Goal: Task Accomplishment & Management: Manage account settings

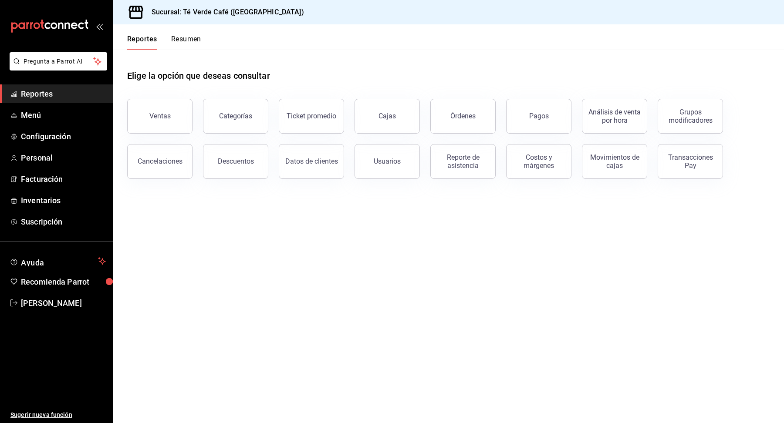
scroll to position [10106, 0]
click at [473, 126] on button "Órdenes" at bounding box center [462, 116] width 65 height 35
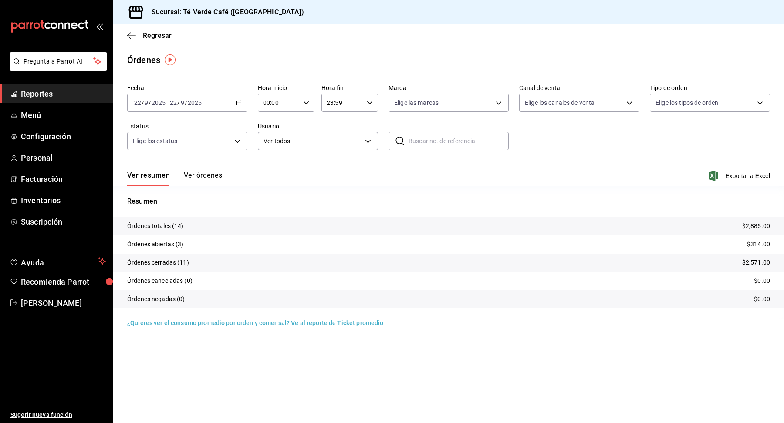
click at [205, 173] on button "Ver órdenes" at bounding box center [203, 178] width 38 height 15
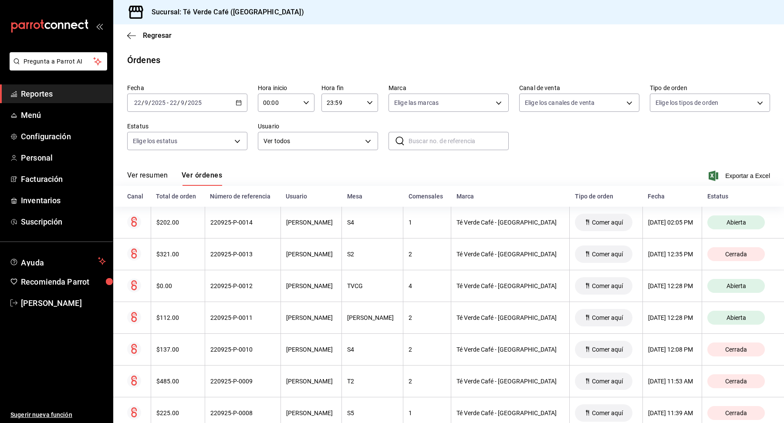
scroll to position [53, 0]
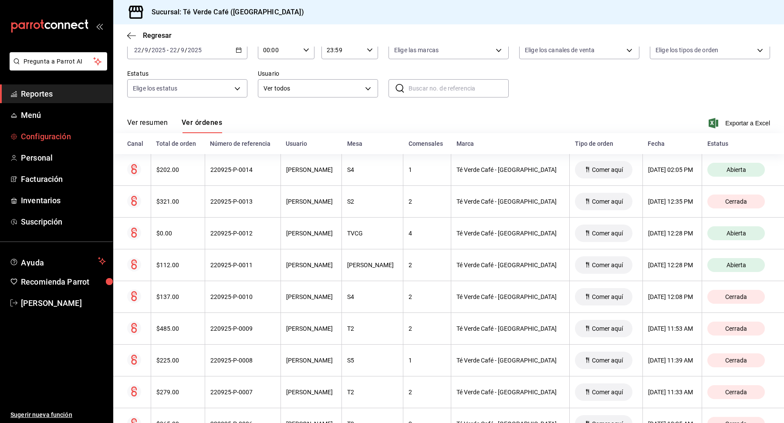
click at [53, 137] on span "Configuración" at bounding box center [63, 137] width 85 height 12
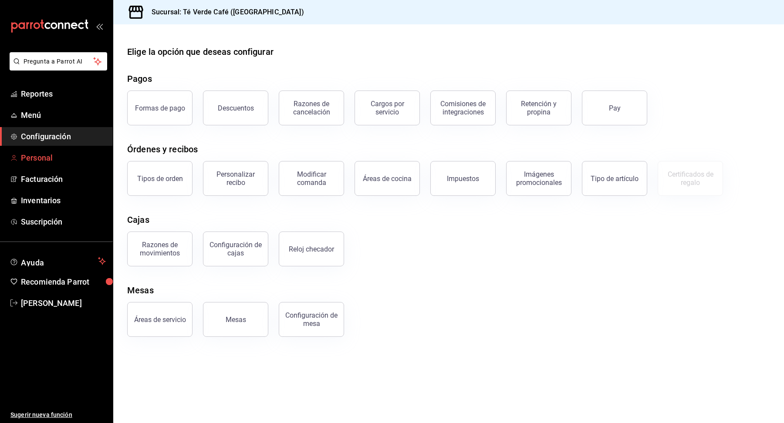
click at [50, 155] on span "Personal" at bounding box center [63, 158] width 85 height 12
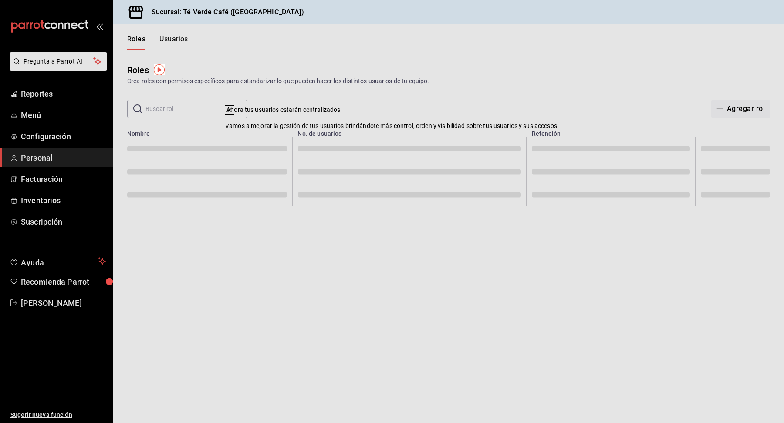
click at [491, 136] on th "No. de usuarios" at bounding box center [409, 131] width 234 height 12
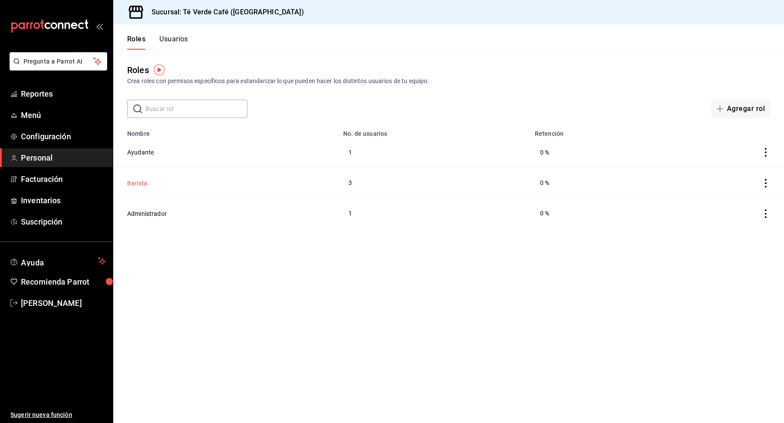
click at [141, 183] on button "Barista" at bounding box center [137, 183] width 20 height 9
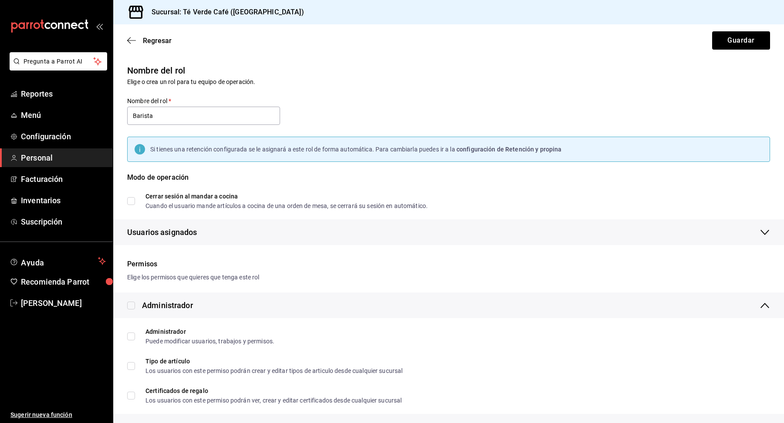
click at [41, 159] on span "Personal" at bounding box center [63, 158] width 85 height 12
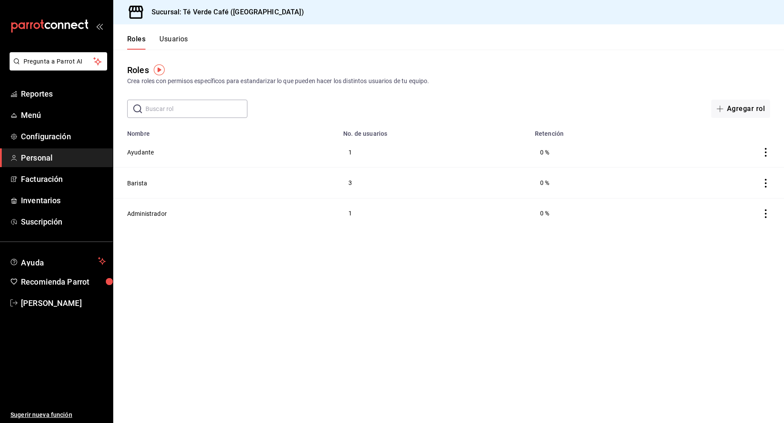
click at [175, 37] on button "Usuarios" at bounding box center [173, 42] width 29 height 15
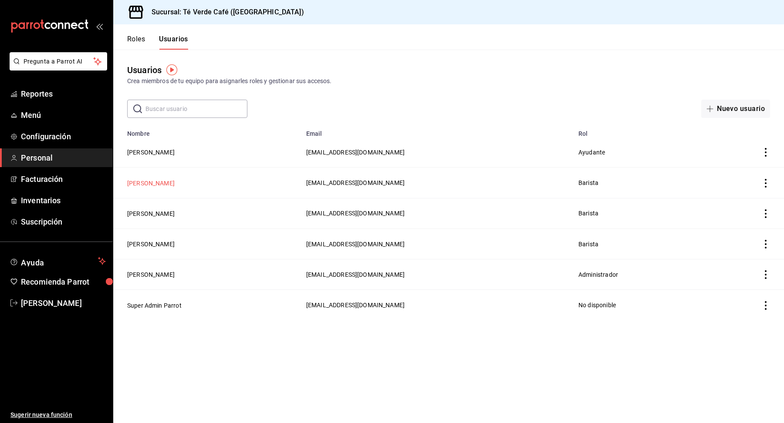
click at [155, 183] on button "[PERSON_NAME]" at bounding box center [150, 183] width 47 height 9
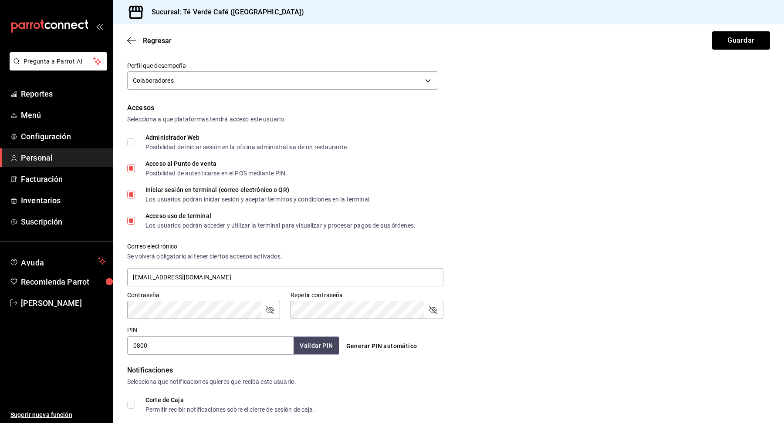
scroll to position [300, 0]
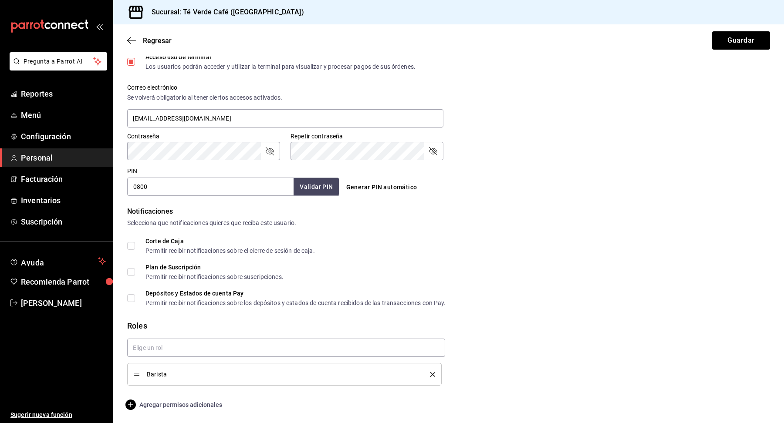
click at [195, 405] on span "Agregar permisos adicionales" at bounding box center [174, 405] width 95 height 10
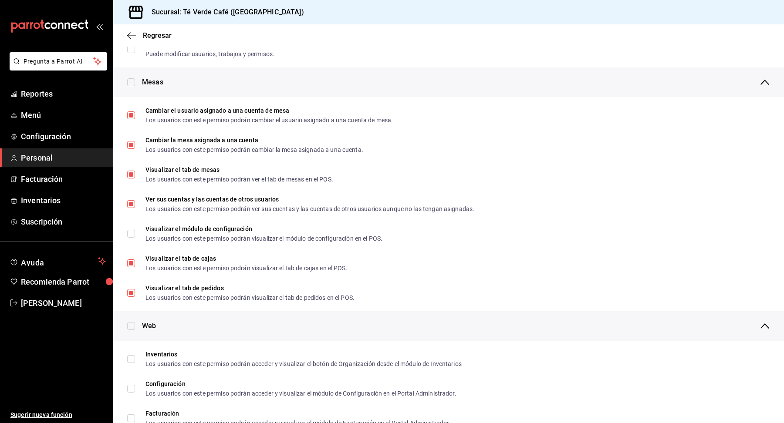
scroll to position [142, 0]
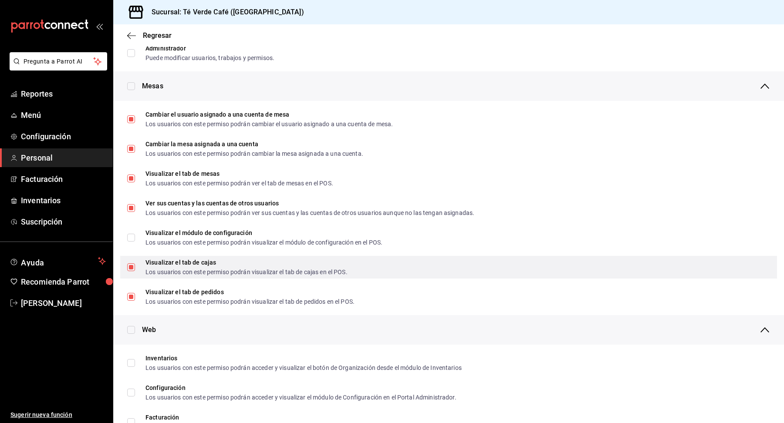
click at [134, 270] on input "Visualizar el tab [PERSON_NAME] Los usuarios con este permiso podrán visualizar…" at bounding box center [131, 267] width 8 height 8
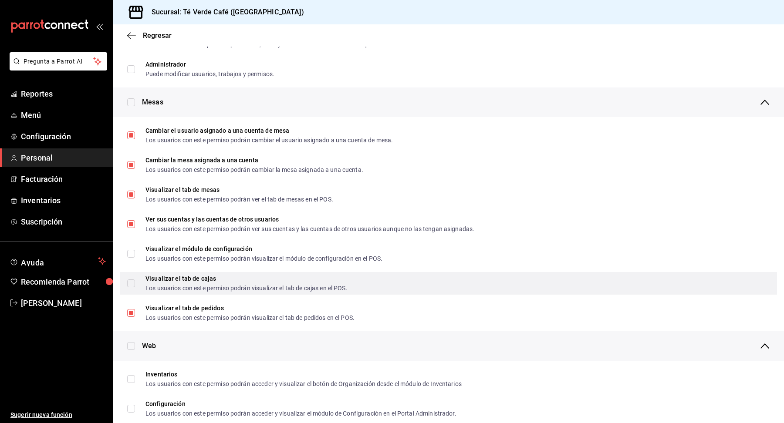
scroll to position [121, 0]
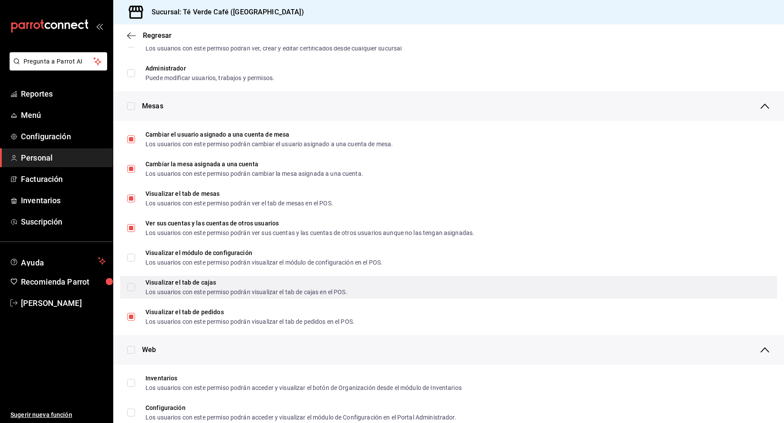
click at [132, 287] on input "Visualizar el tab [PERSON_NAME] Los usuarios con este permiso podrán visualizar…" at bounding box center [131, 287] width 8 height 8
checkbox input "true"
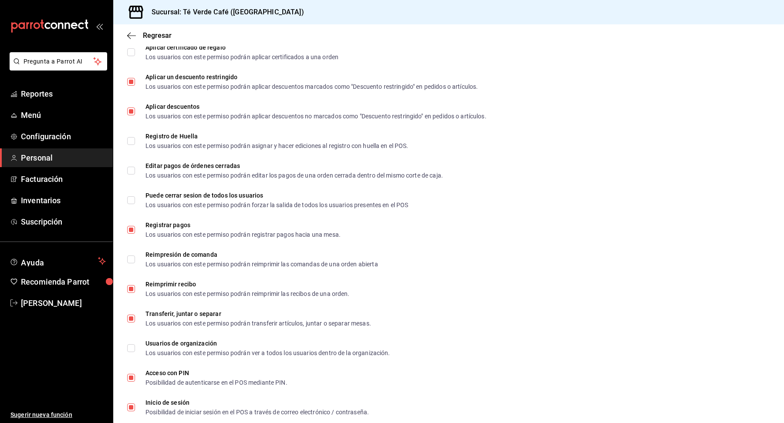
scroll to position [1222, 0]
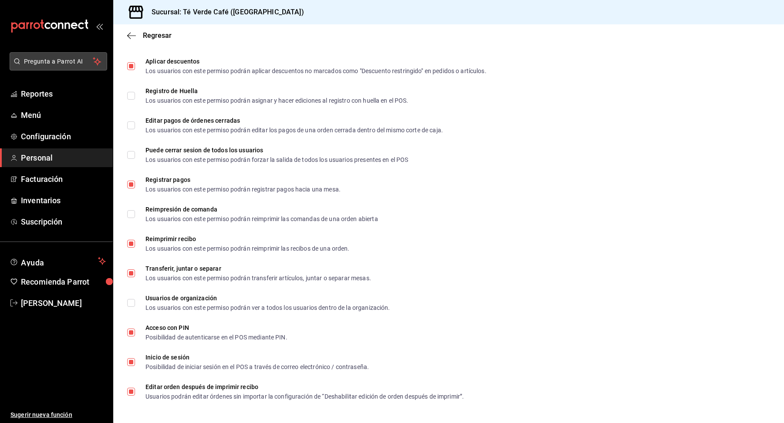
click at [67, 60] on span "Pregunta a Parrot AI" at bounding box center [58, 61] width 69 height 9
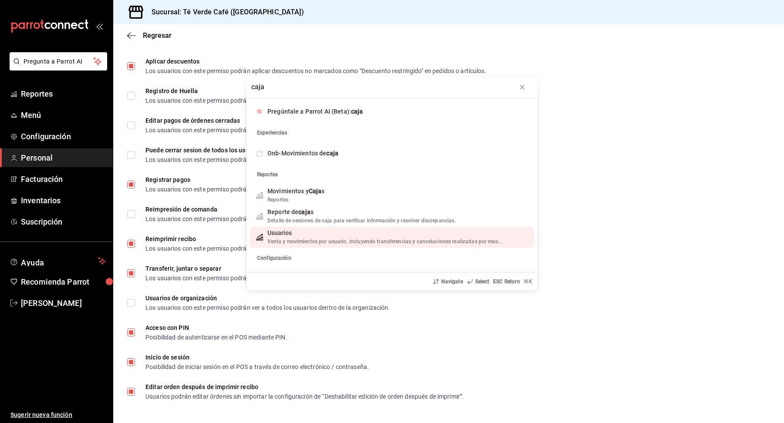
type input "caja"
click at [287, 239] on span "Venta y movimientos por usuario, incluyendo transferencias y cancelaciones real…" at bounding box center [388, 242] width 242 height 6
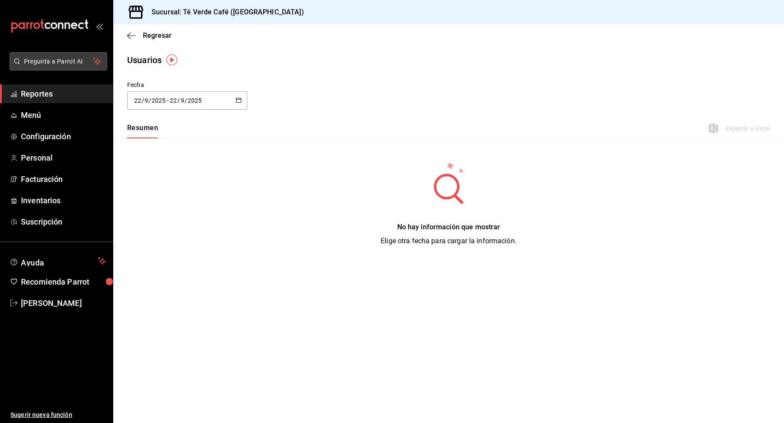
click at [74, 59] on span "Pregunta a Parrot AI" at bounding box center [58, 61] width 69 height 9
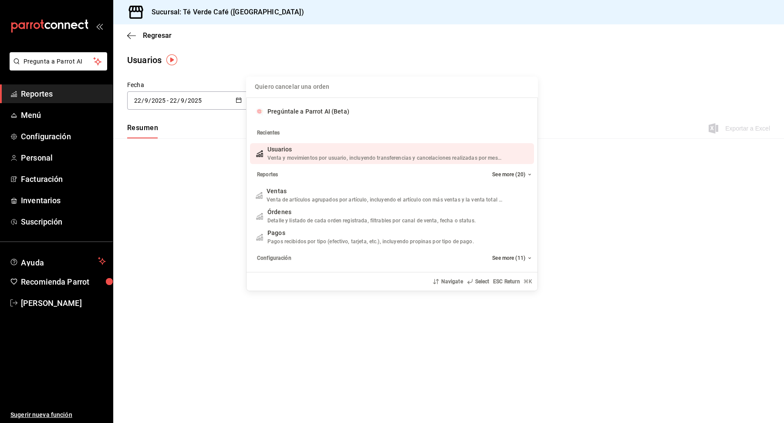
click at [287, 85] on input "Quiero cancelar una orden" at bounding box center [391, 87] width 281 height 21
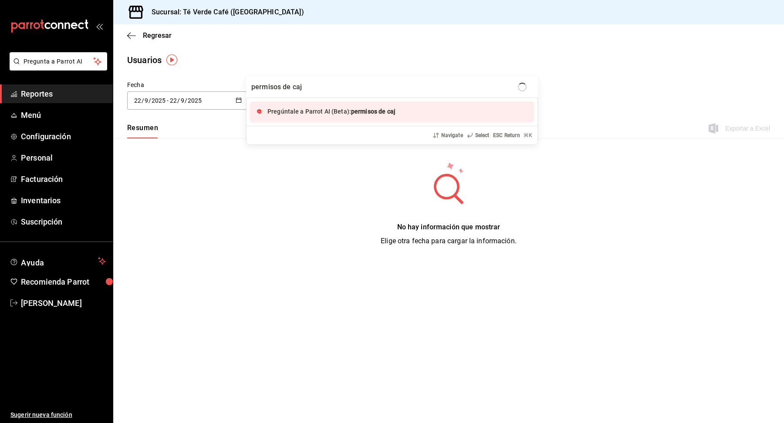
type input "permisos de caja"
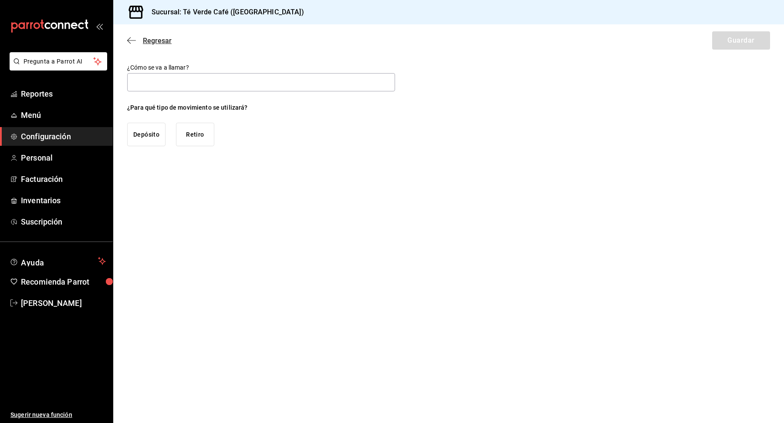
click at [130, 40] on icon "button" at bounding box center [131, 41] width 9 height 8
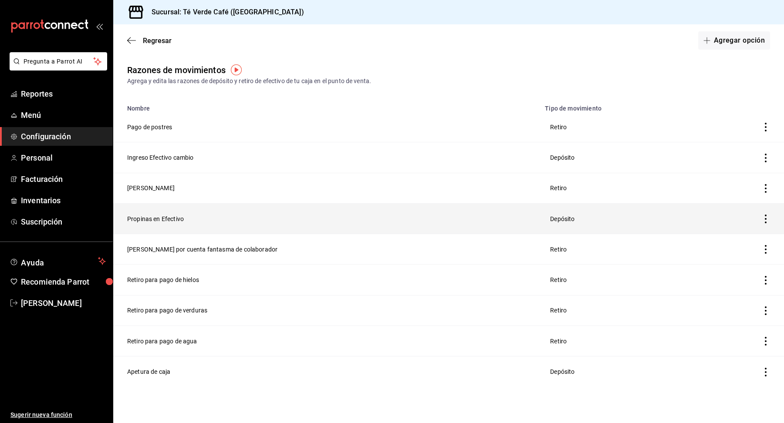
click at [147, 219] on th "Propinas en Efectivo" at bounding box center [326, 218] width 426 height 30
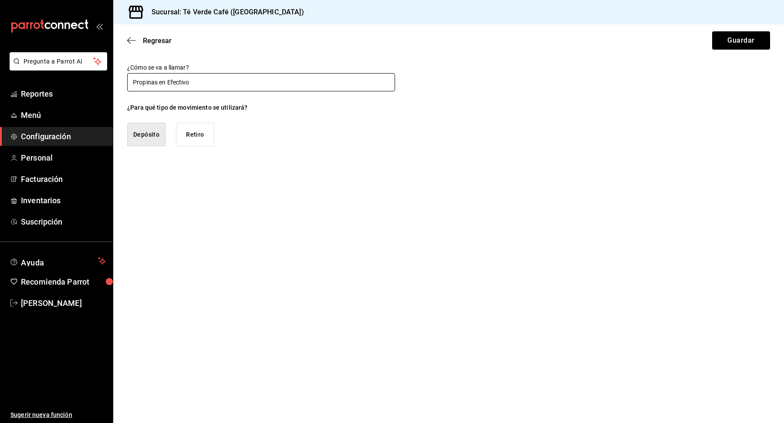
click at [157, 83] on input "Propinas en Efectivo" at bounding box center [261, 82] width 268 height 18
type input "Propina en Efectivo"
click at [758, 43] on button "Guardar" at bounding box center [741, 40] width 58 height 18
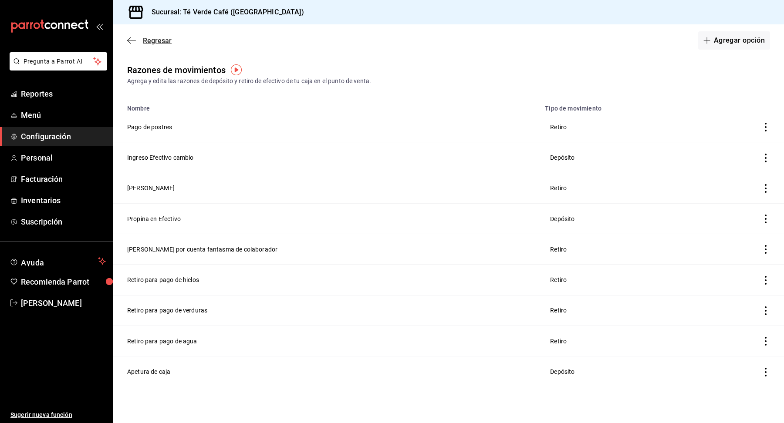
click at [139, 42] on span "Regresar" at bounding box center [149, 41] width 44 height 8
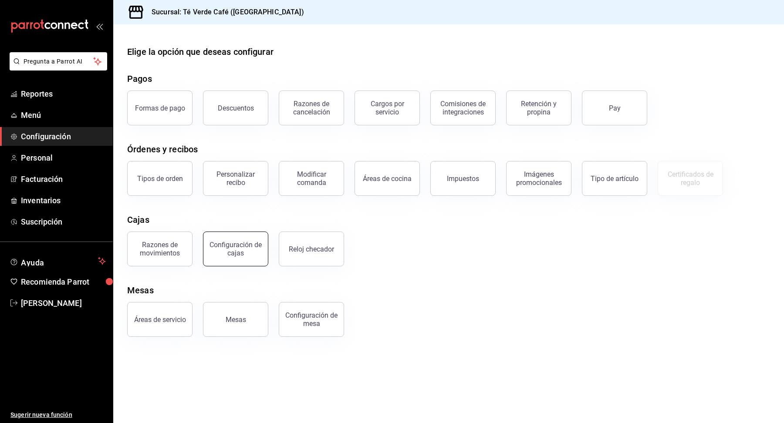
click at [247, 253] on div "Configuración de cajas" at bounding box center [236, 249] width 54 height 17
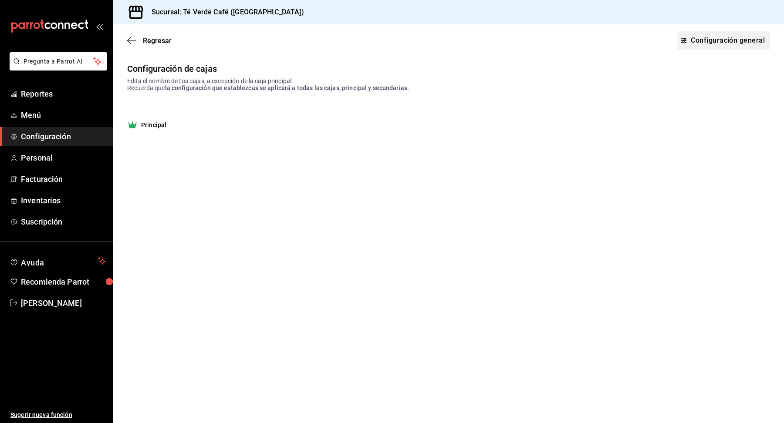
click at [695, 41] on link "Configuración general" at bounding box center [723, 40] width 93 height 18
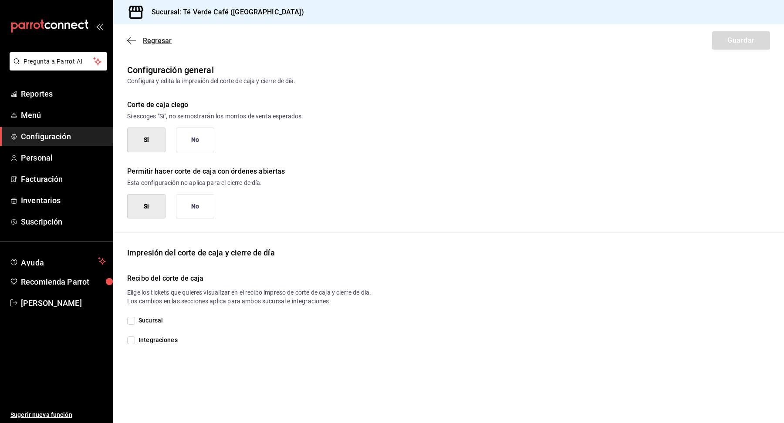
click at [135, 40] on icon "button" at bounding box center [131, 41] width 9 height 8
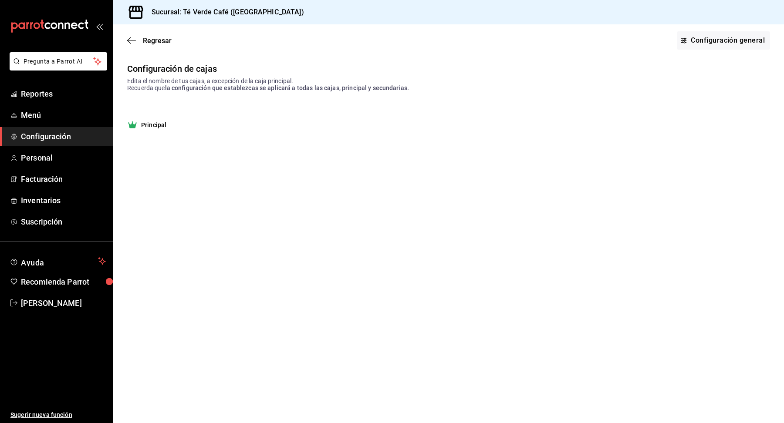
click at [135, 40] on icon "button" at bounding box center [131, 41] width 9 height 8
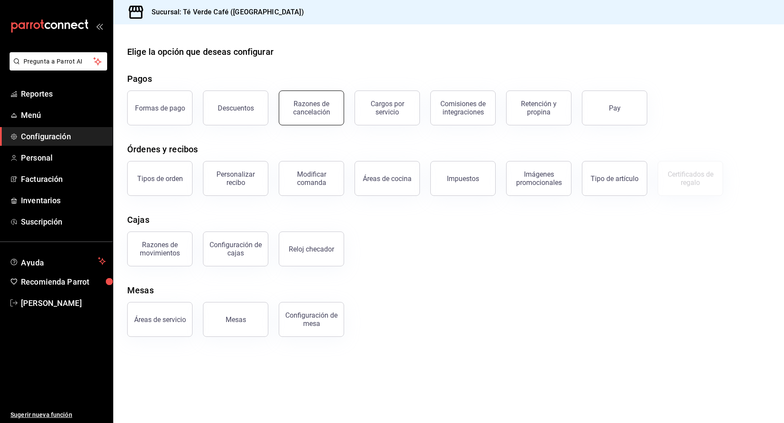
click at [317, 112] on div "Razones de cancelación" at bounding box center [311, 108] width 54 height 17
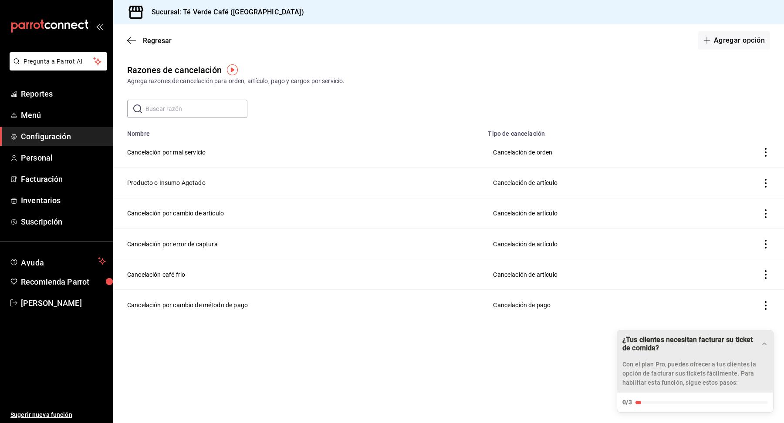
click at [708, 371] on p "Con el plan Pro, puedes ofrecer a tus clientes la opción de facturar sus ticket…" at bounding box center [694, 373] width 145 height 27
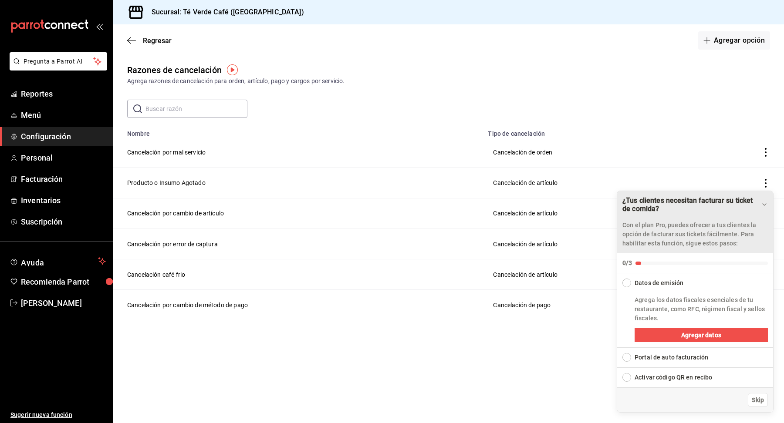
click at [764, 202] on icon "Drag to move checklist" at bounding box center [764, 204] width 7 height 7
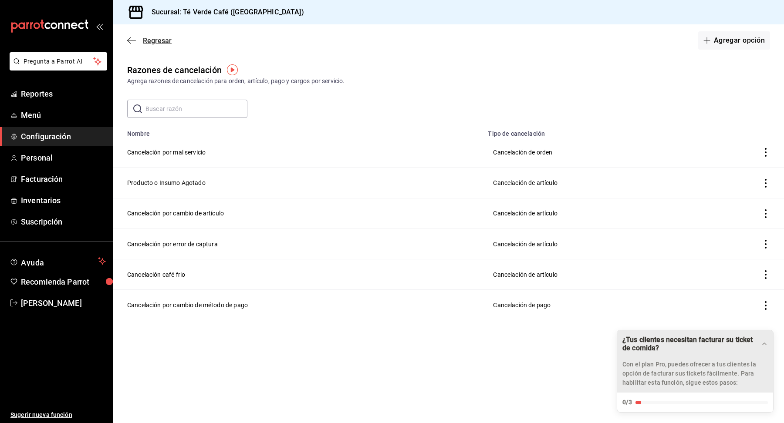
click at [141, 39] on span "Regresar" at bounding box center [149, 41] width 44 height 8
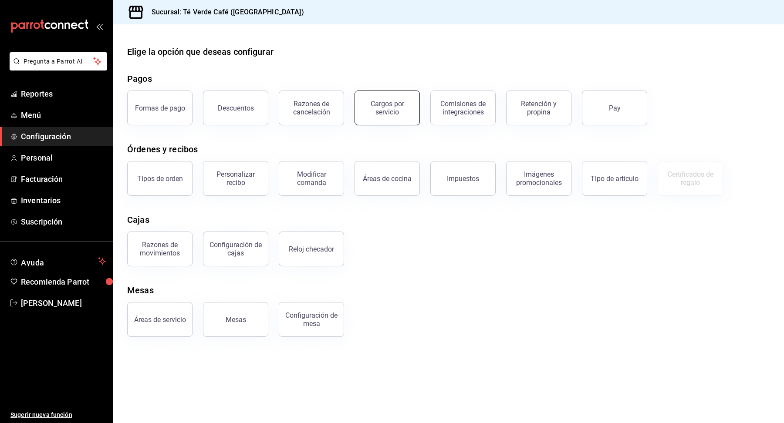
click at [398, 111] on div "Cargos por servicio" at bounding box center [387, 108] width 54 height 17
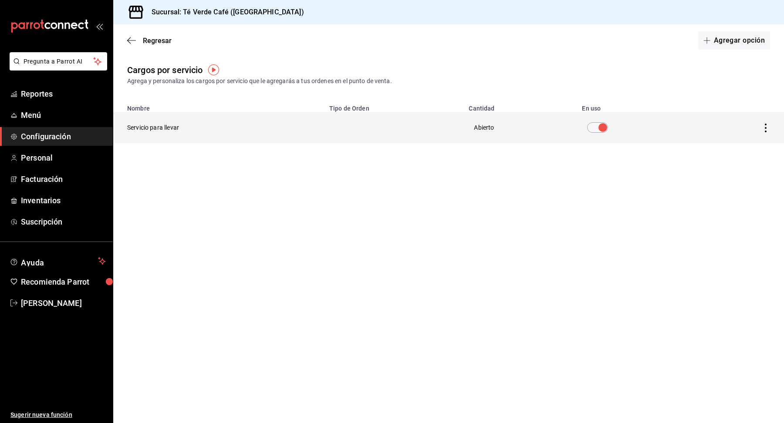
click at [762, 128] on icon "actions" at bounding box center [765, 128] width 9 height 9
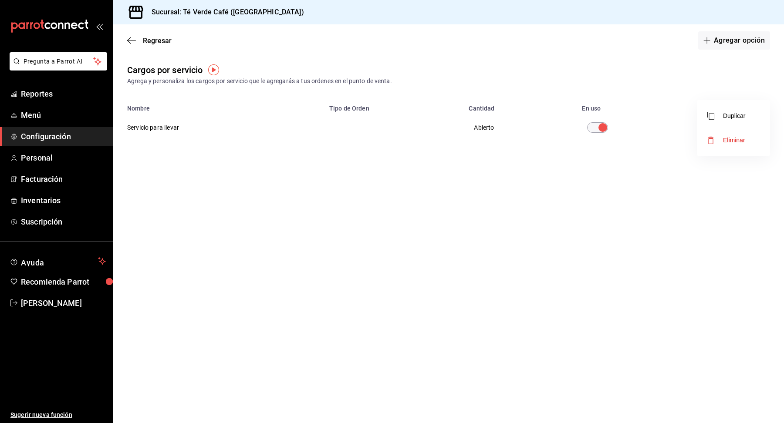
click at [598, 235] on div at bounding box center [392, 211] width 784 height 423
click at [139, 41] on span "Regresar" at bounding box center [149, 41] width 44 height 8
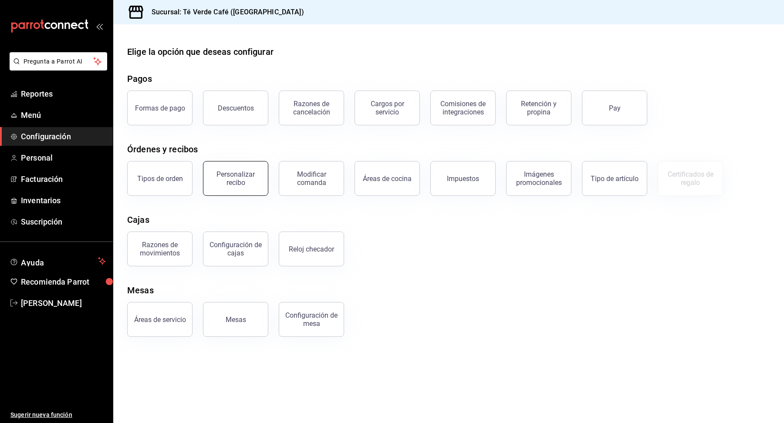
click at [239, 190] on button "Personalizar recibo" at bounding box center [235, 178] width 65 height 35
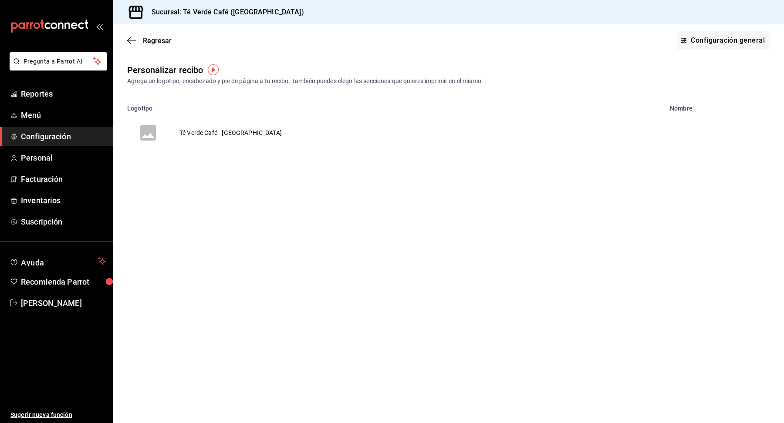
click at [228, 133] on td "Té Verde Café - [GEOGRAPHIC_DATA]" at bounding box center [230, 133] width 123 height 42
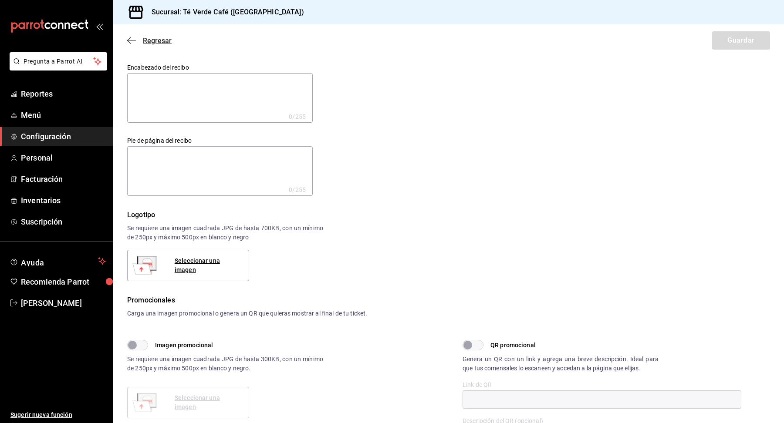
click at [130, 39] on icon "button" at bounding box center [131, 41] width 9 height 8
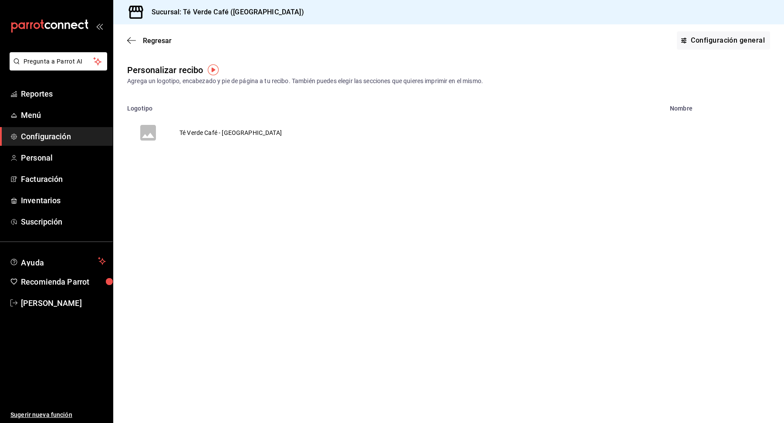
click at [129, 35] on div "Regresar Configuración general" at bounding box center [448, 40] width 671 height 32
click at [131, 40] on icon "button" at bounding box center [131, 40] width 9 height 0
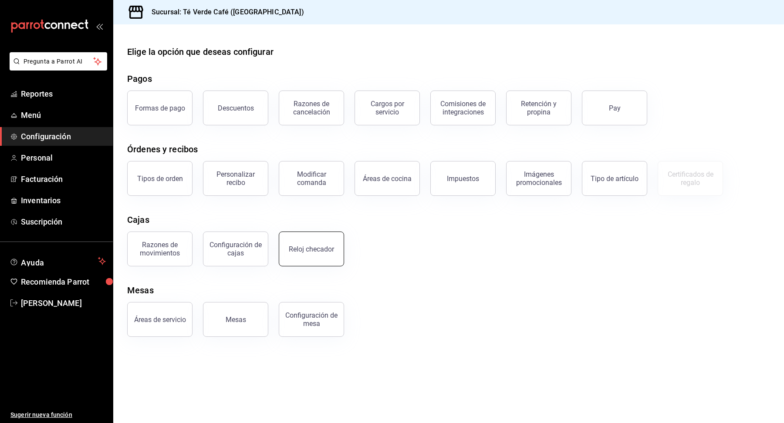
click at [299, 242] on button "Reloj checador" at bounding box center [311, 249] width 65 height 35
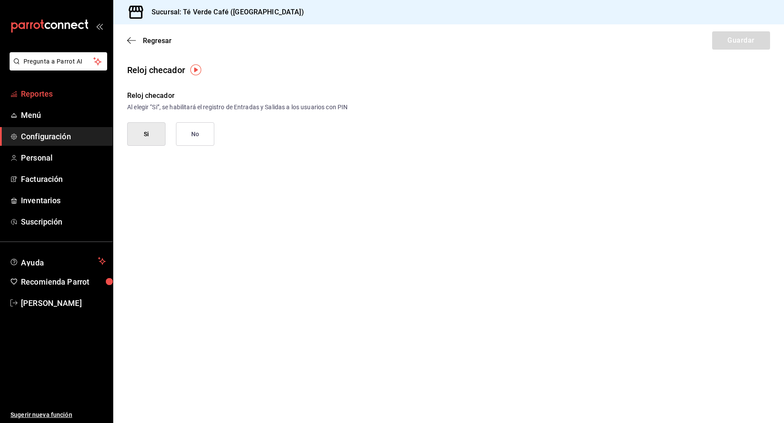
click at [59, 94] on span "Reportes" at bounding box center [63, 94] width 85 height 12
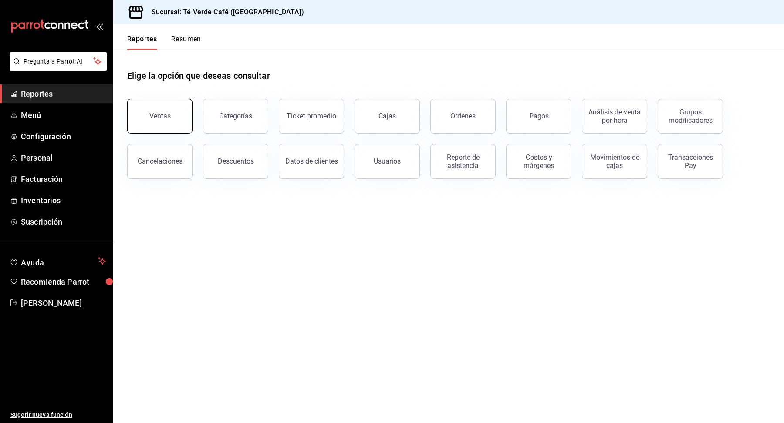
click at [171, 131] on button "Ventas" at bounding box center [159, 116] width 65 height 35
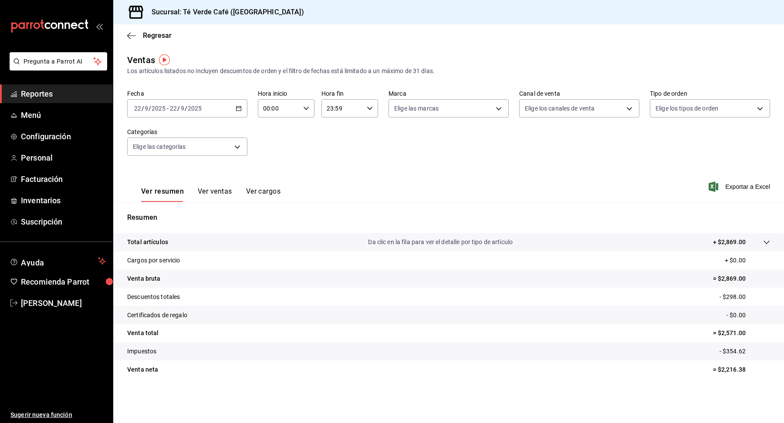
click at [224, 195] on button "Ver ventas" at bounding box center [215, 194] width 34 height 15
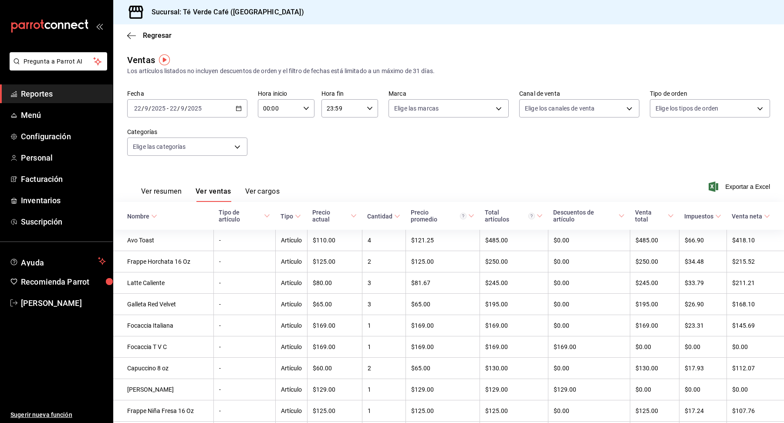
click at [32, 96] on span "Reportes" at bounding box center [63, 94] width 85 height 12
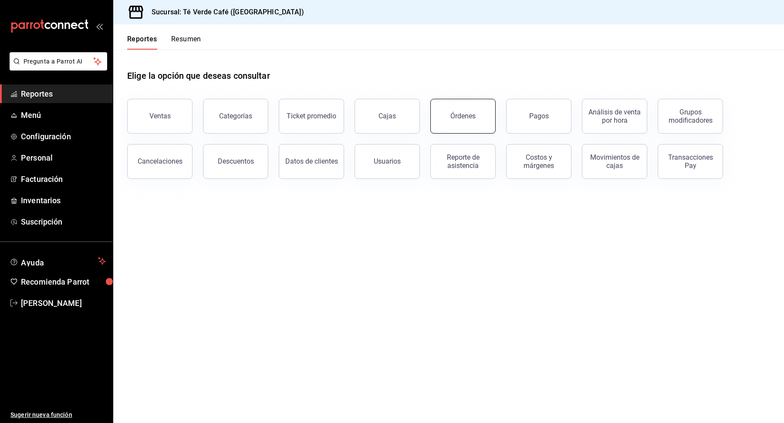
click at [465, 121] on button "Órdenes" at bounding box center [462, 116] width 65 height 35
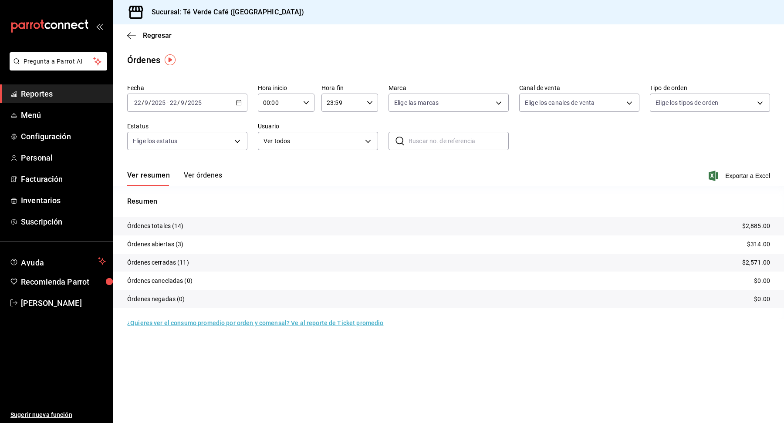
click at [218, 174] on button "Ver órdenes" at bounding box center [203, 178] width 38 height 15
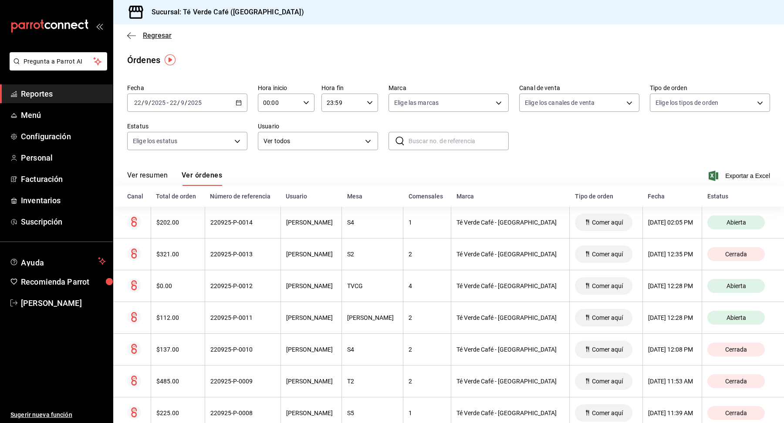
click at [149, 31] on span "Regresar" at bounding box center [157, 35] width 29 height 8
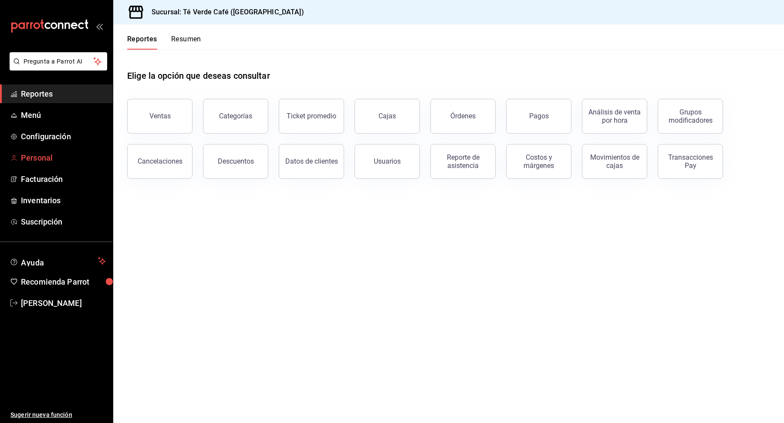
click at [44, 157] on span "Personal" at bounding box center [63, 158] width 85 height 12
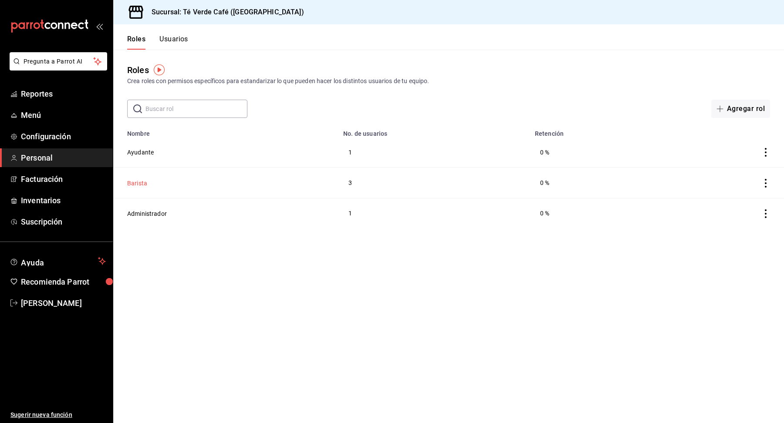
click at [144, 183] on button "Barista" at bounding box center [137, 183] width 20 height 9
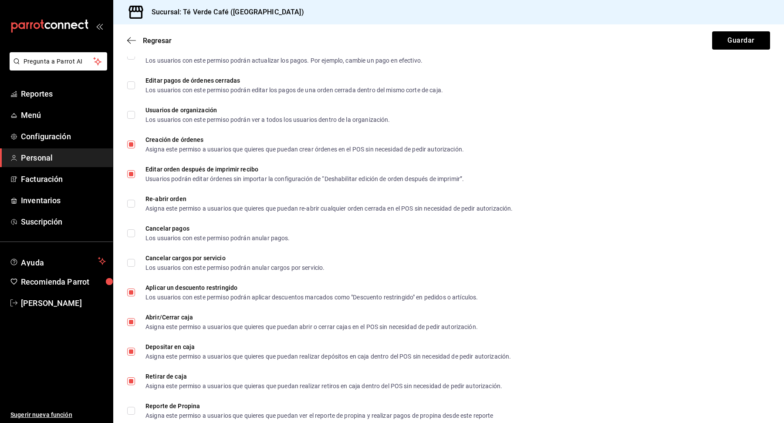
scroll to position [618, 0]
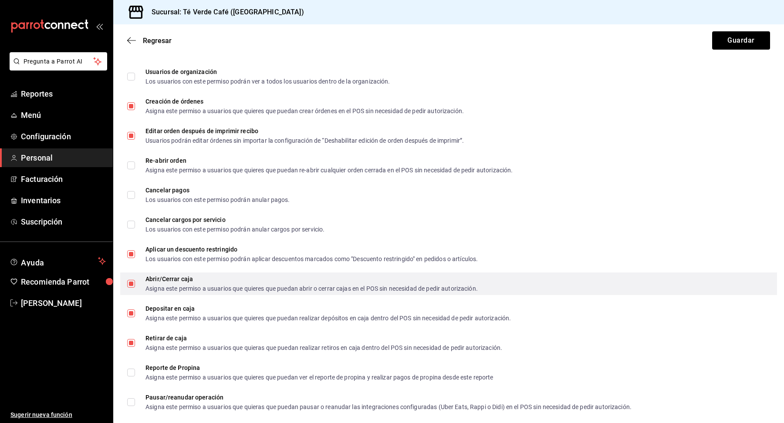
click at [133, 284] on input "Abrir/Cerrar caja Asigna este permiso a usuarios que quieres que puedan abrir o…" at bounding box center [131, 284] width 8 height 8
checkbox input "false"
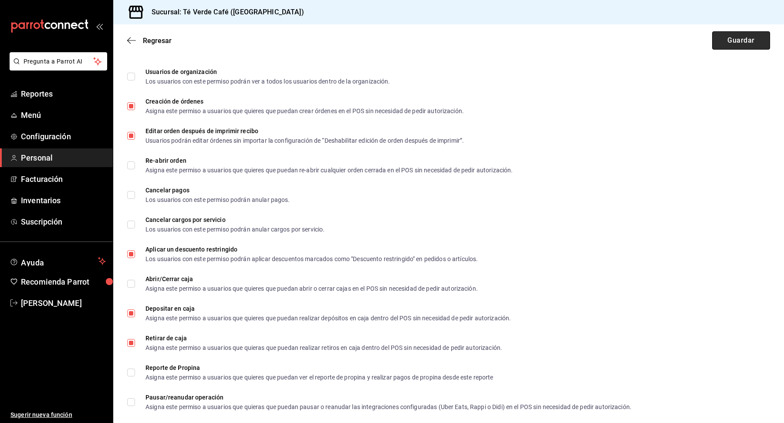
click at [750, 41] on button "Guardar" at bounding box center [741, 40] width 58 height 18
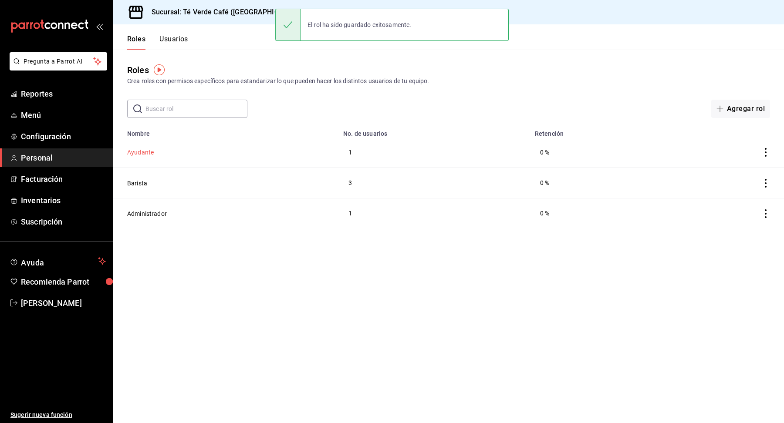
click at [148, 153] on button "Ayudante" at bounding box center [140, 152] width 27 height 9
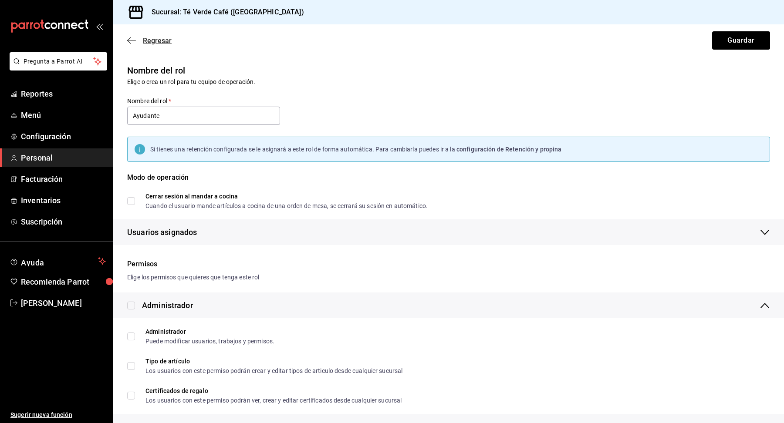
click at [137, 41] on span "Regresar" at bounding box center [149, 41] width 44 height 8
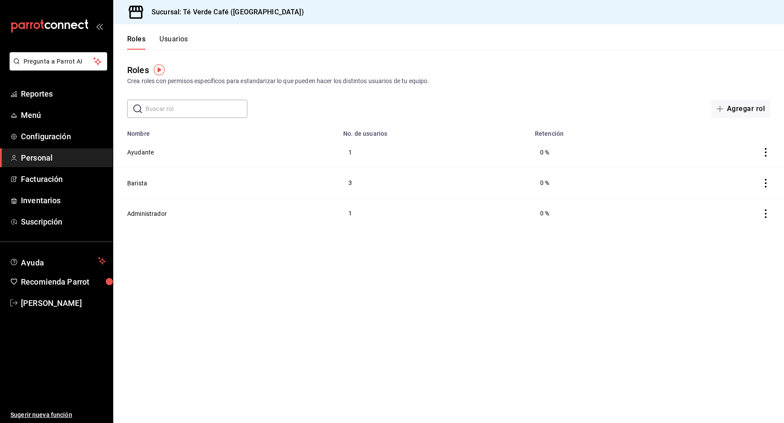
click at [182, 38] on button "Usuarios" at bounding box center [173, 42] width 29 height 15
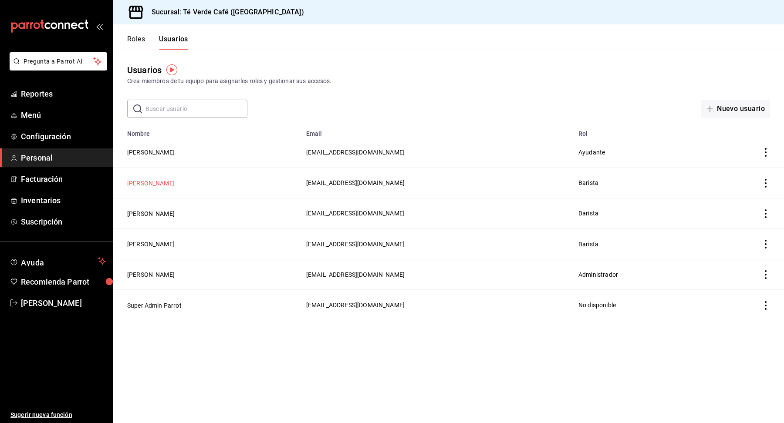
click at [155, 180] on button "[PERSON_NAME]" at bounding box center [150, 183] width 47 height 9
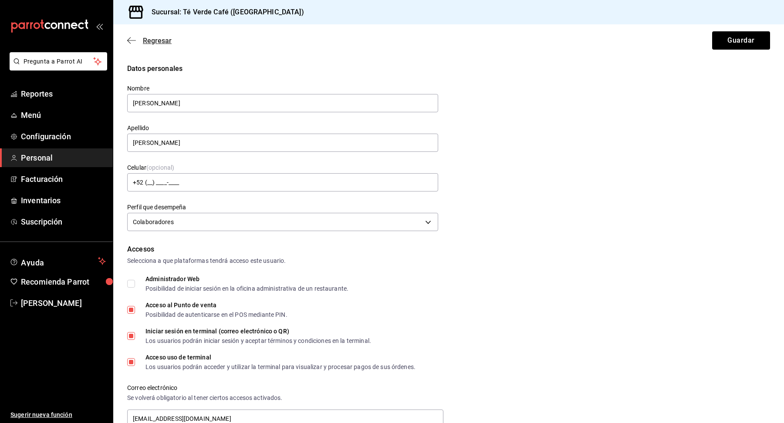
click at [139, 39] on span "Regresar" at bounding box center [149, 41] width 44 height 8
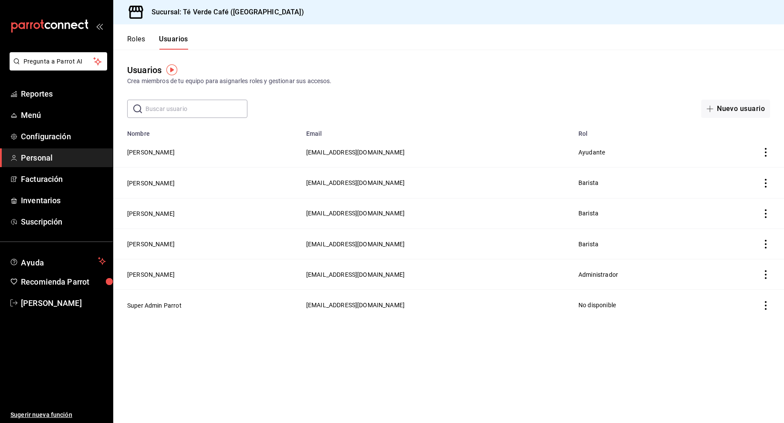
click at [137, 38] on button "Roles" at bounding box center [136, 42] width 18 height 15
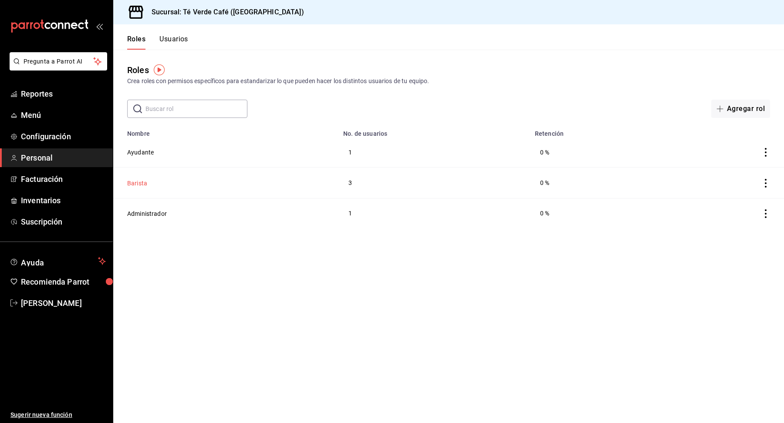
click at [141, 182] on button "Barista" at bounding box center [137, 183] width 20 height 9
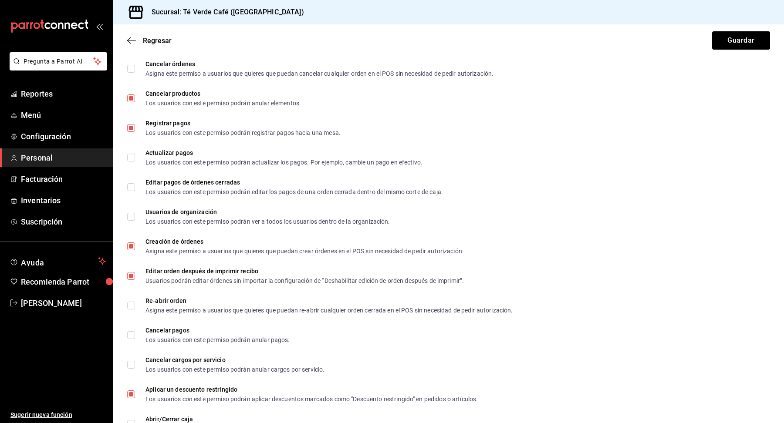
scroll to position [581, 0]
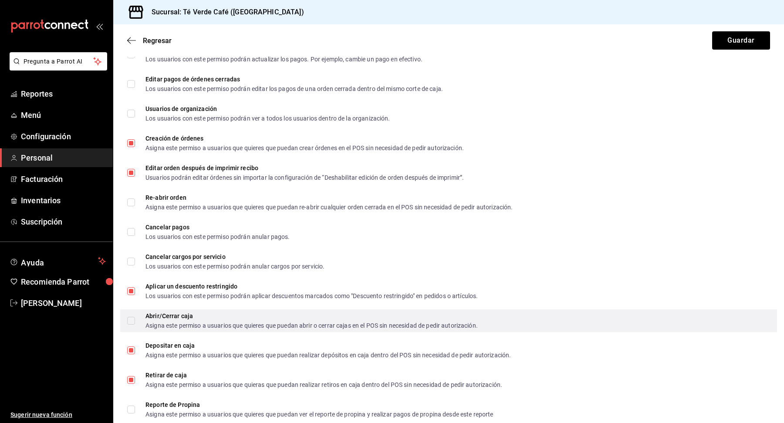
click at [133, 319] on input "Abrir/Cerrar caja Asigna este permiso a usuarios que quieres que puedan abrir o…" at bounding box center [131, 321] width 8 height 8
checkbox input "true"
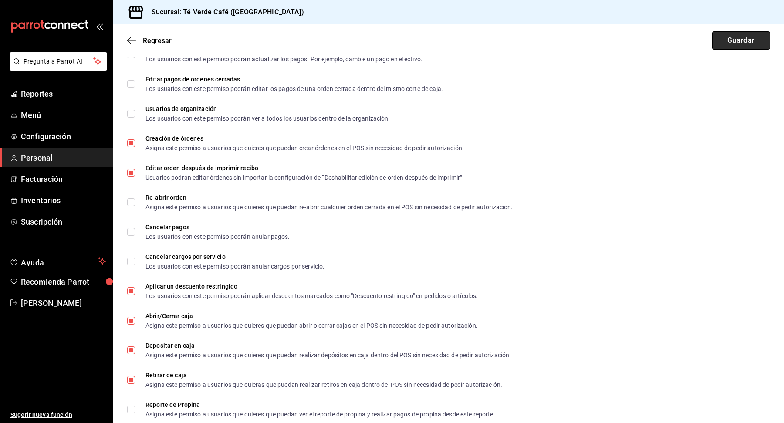
click at [747, 39] on button "Guardar" at bounding box center [741, 40] width 58 height 18
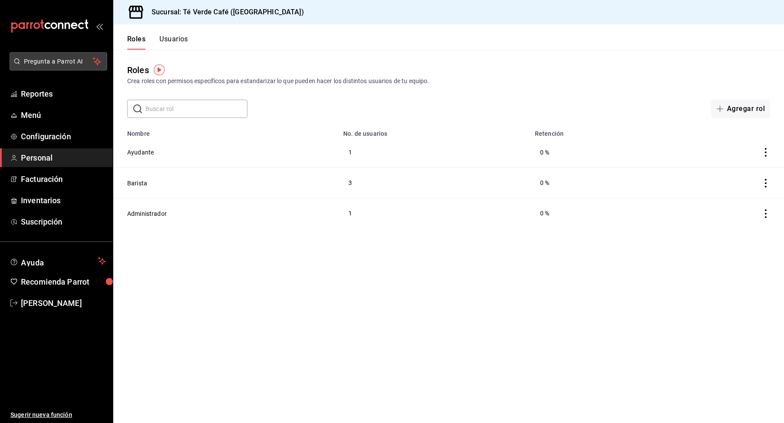
click at [31, 63] on span "Pregunta a Parrot AI" at bounding box center [58, 61] width 69 height 9
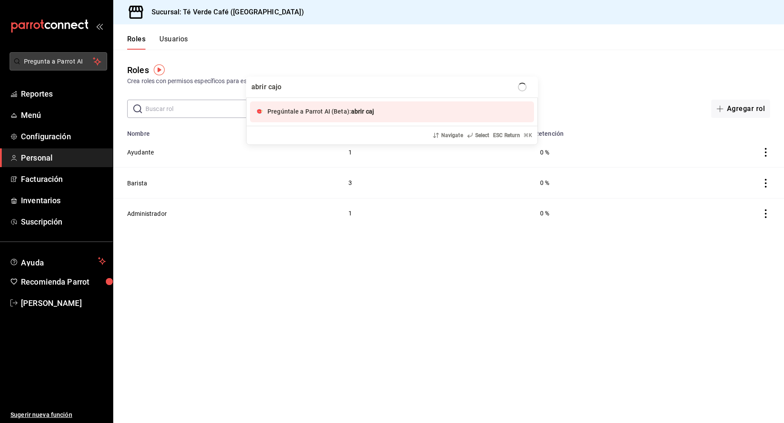
type input "abrir cajon"
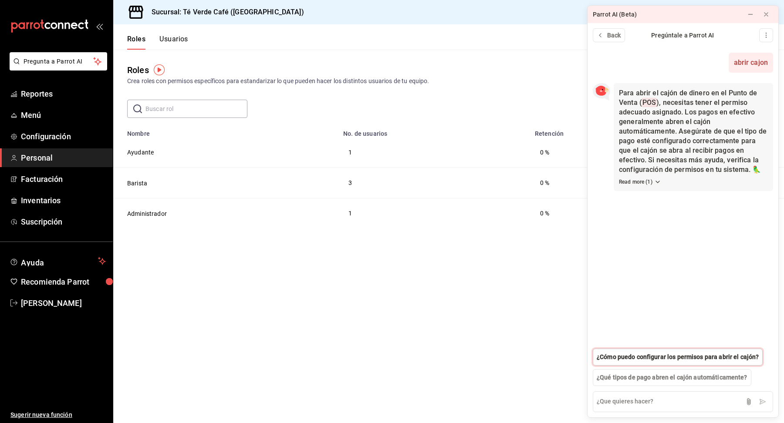
click at [679, 356] on span "¿Cómo puedo configurar los permisos para abrir el cajón?" at bounding box center [678, 357] width 162 height 9
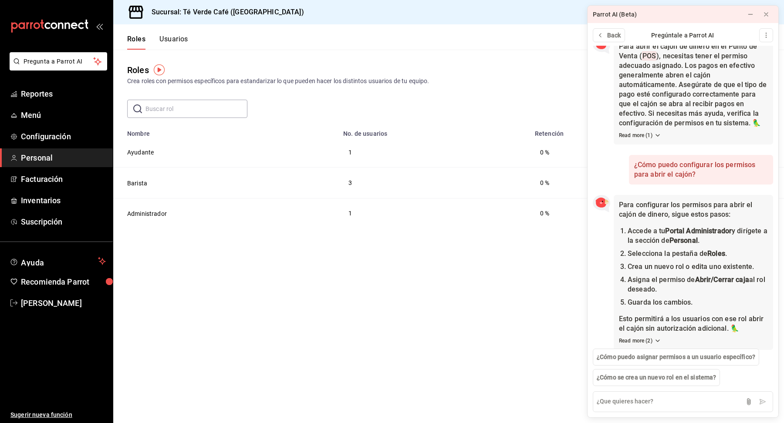
scroll to position [54, 0]
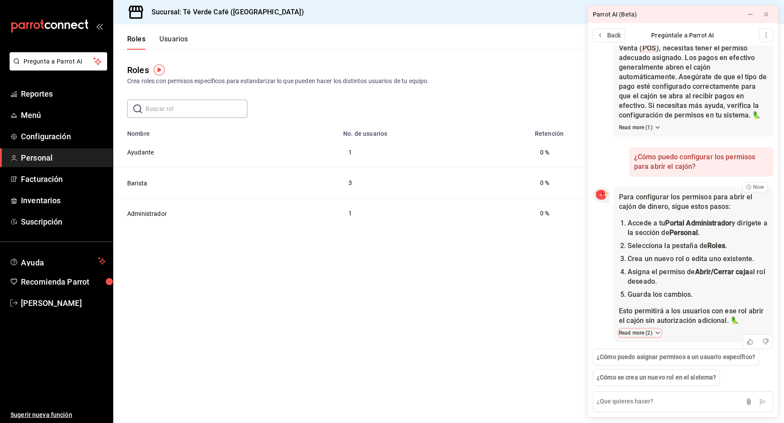
click at [657, 333] on icon at bounding box center [657, 333] width 7 height 7
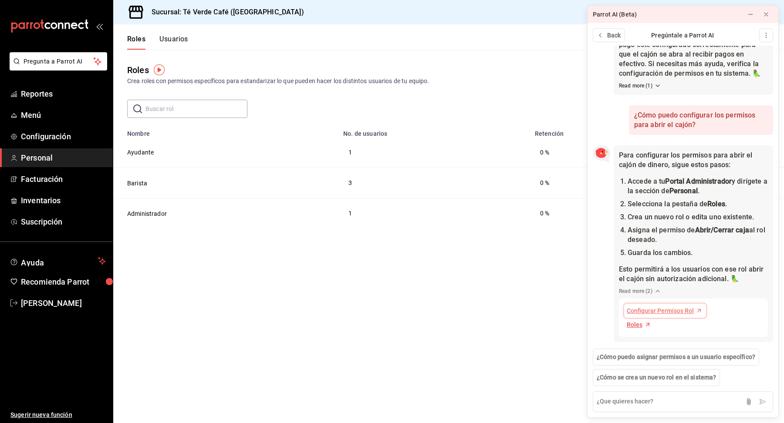
click at [654, 308] on span "Configurar Permisos Rol" at bounding box center [660, 311] width 67 height 9
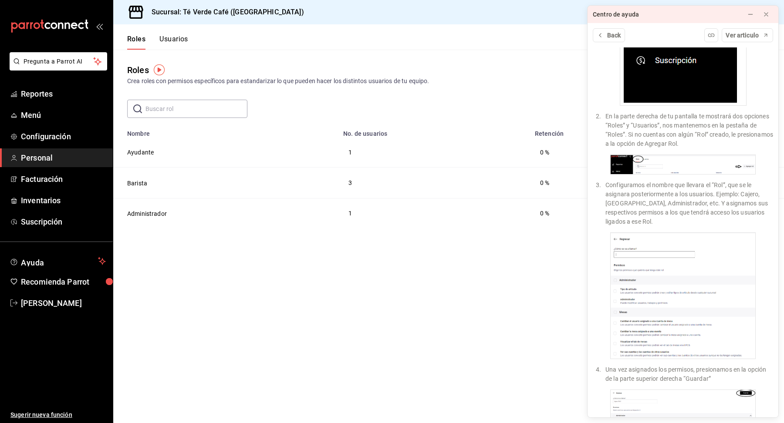
scroll to position [0, 0]
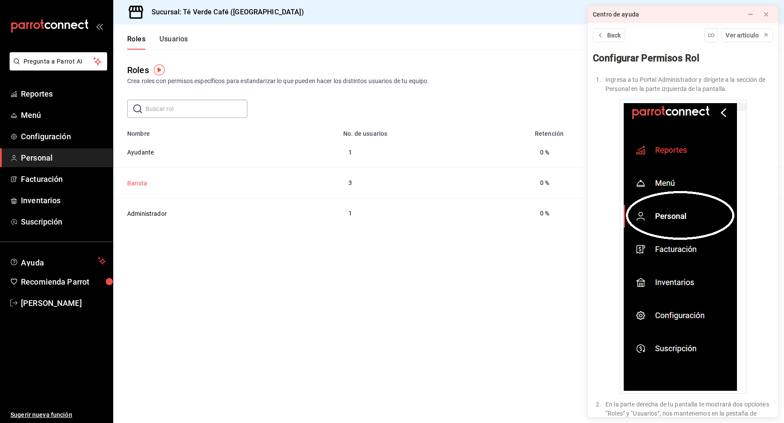
click at [135, 186] on button "Barista" at bounding box center [137, 183] width 20 height 9
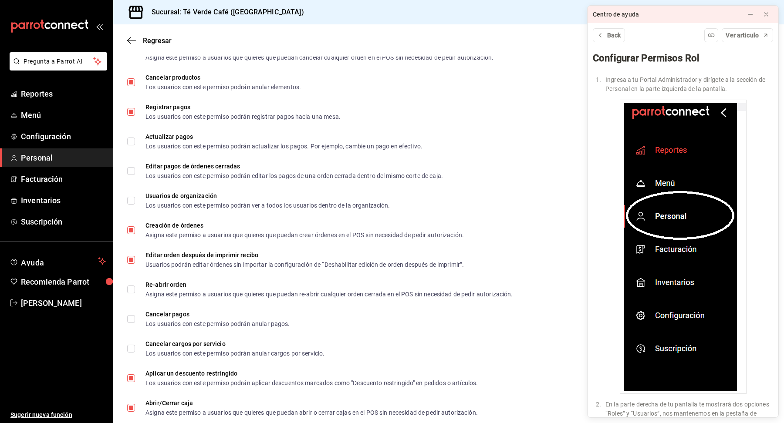
scroll to position [607, 0]
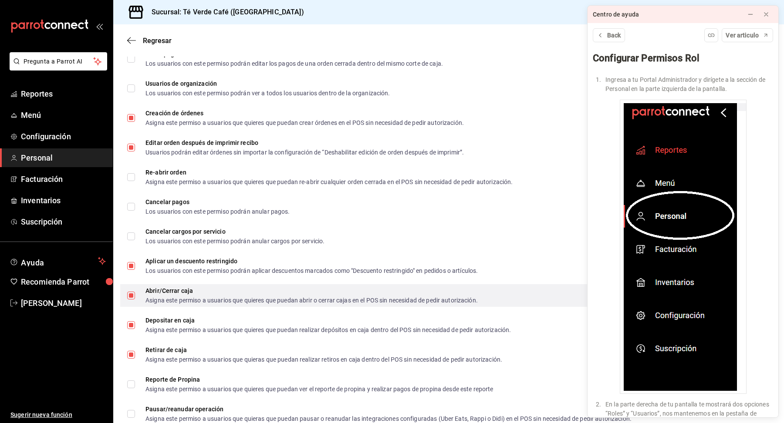
click at [131, 298] on input "Abrir/Cerrar caja Asigna este permiso a usuarios que quieres que puedan abrir o…" at bounding box center [131, 296] width 8 height 8
checkbox input "false"
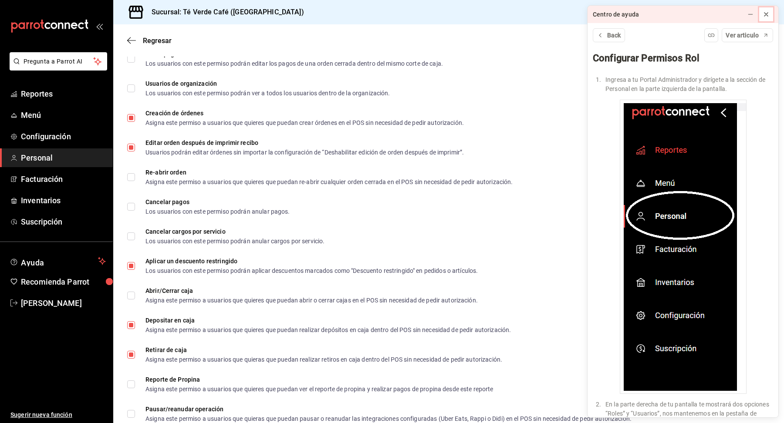
click at [772, 14] on button at bounding box center [766, 14] width 14 height 14
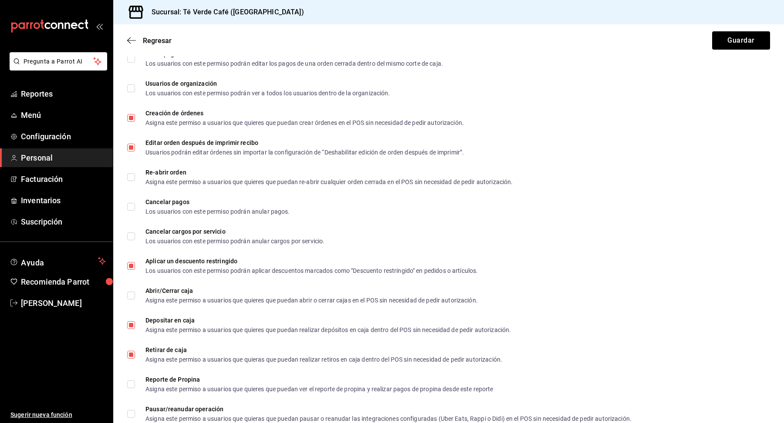
click at [742, 50] on div "Regresar Guardar" at bounding box center [448, 40] width 671 height 32
click at [745, 44] on button "Guardar" at bounding box center [741, 40] width 58 height 18
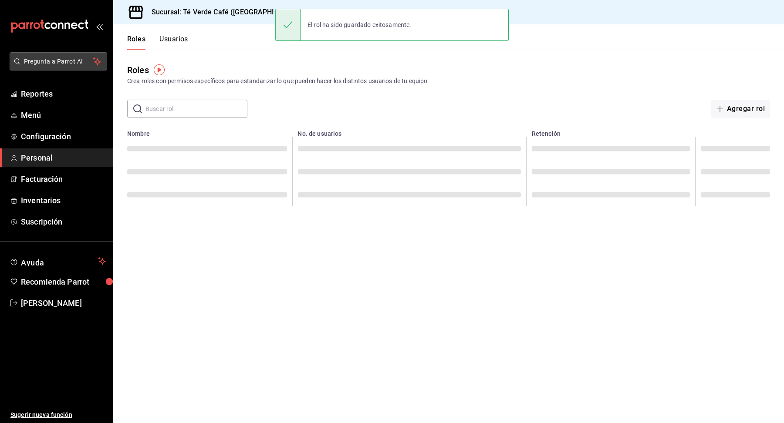
click at [71, 66] on button "Pregunta a Parrot AI" at bounding box center [59, 61] width 98 height 18
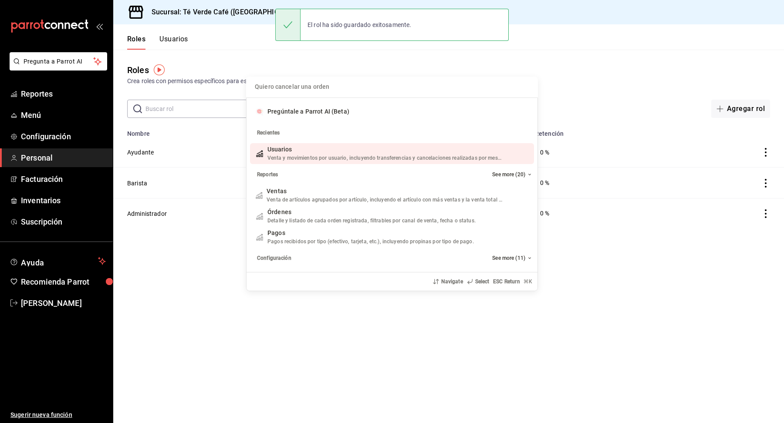
click at [56, 62] on div "Quiero cancelar una orden Pregúntale a Parrot AI (Beta) Recientes Usuarios Vent…" at bounding box center [392, 211] width 784 height 423
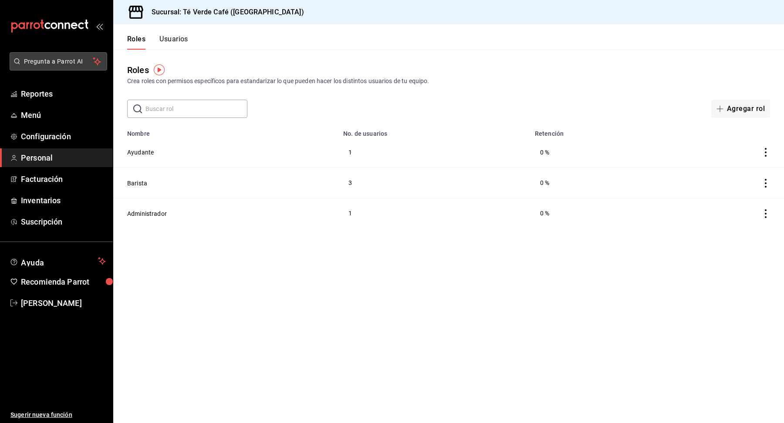
click at [38, 62] on span "Pregunta a Parrot AI" at bounding box center [58, 61] width 69 height 9
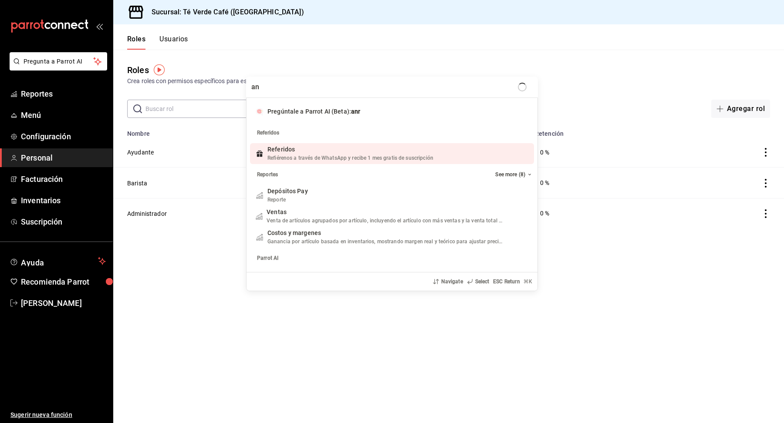
type input "a"
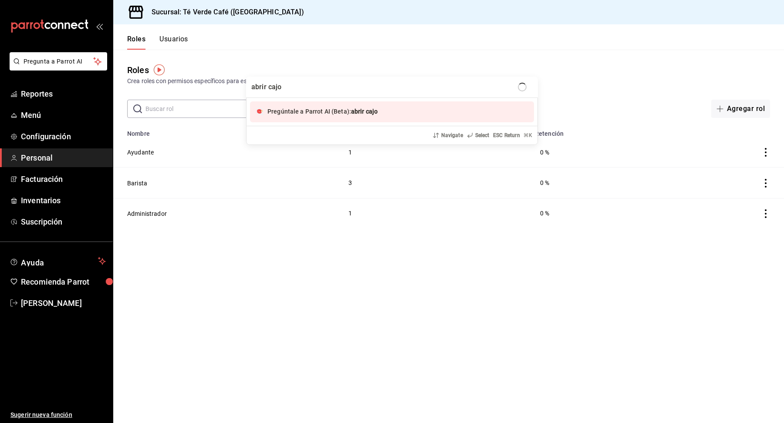
type input "abrir cajon"
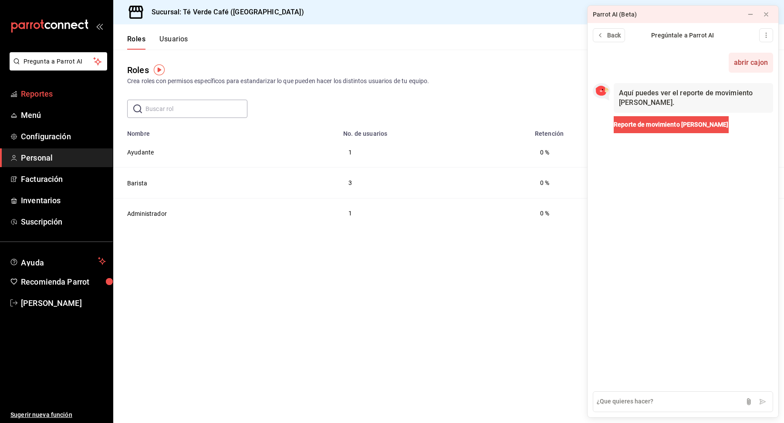
click at [41, 95] on span "Reportes" at bounding box center [63, 94] width 85 height 12
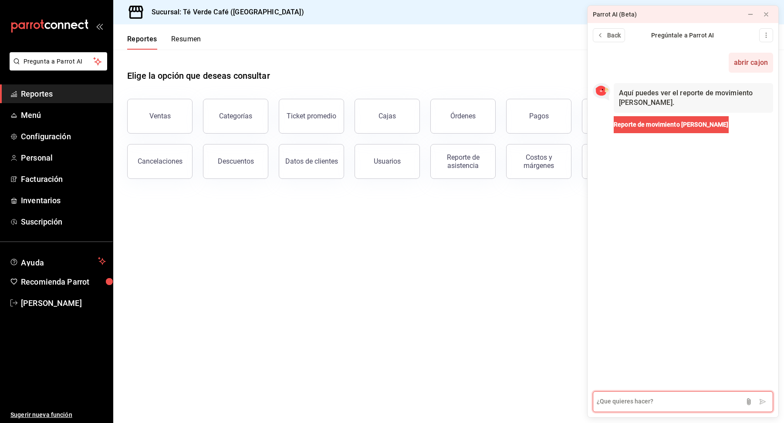
click at [653, 400] on textarea at bounding box center [683, 401] width 180 height 21
type textarea "bloquear boton de abrir cajon"
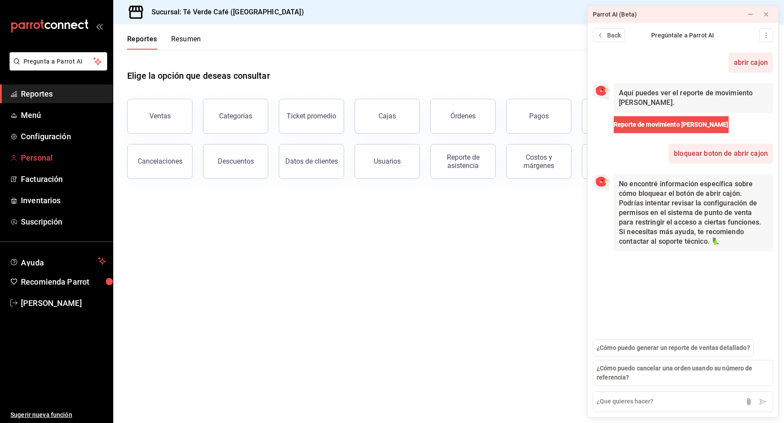
click at [48, 160] on span "Personal" at bounding box center [63, 158] width 85 height 12
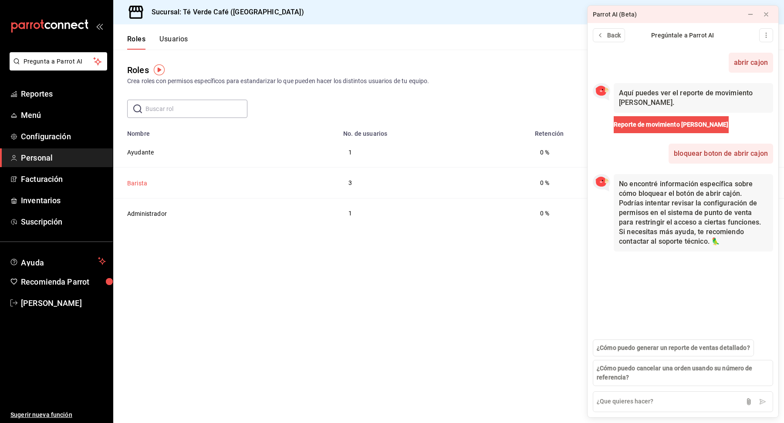
click at [143, 180] on button "Barista" at bounding box center [137, 183] width 20 height 9
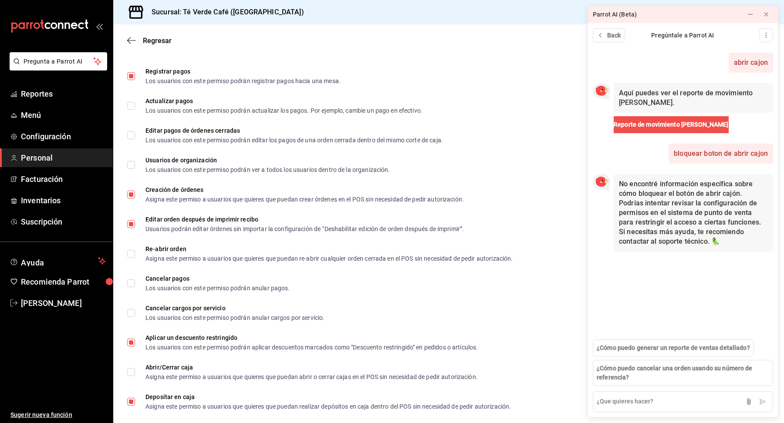
scroll to position [601, 0]
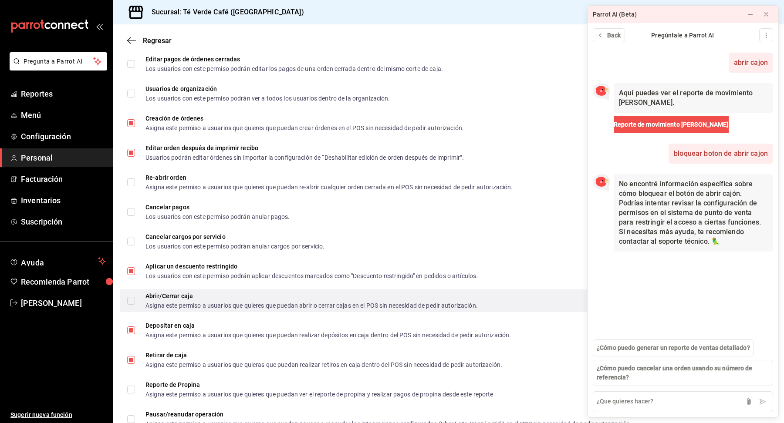
click at [132, 302] on input "Abrir/Cerrar caja Asigna este permiso a usuarios que quieres que puedan abrir o…" at bounding box center [131, 301] width 8 height 8
checkbox input "true"
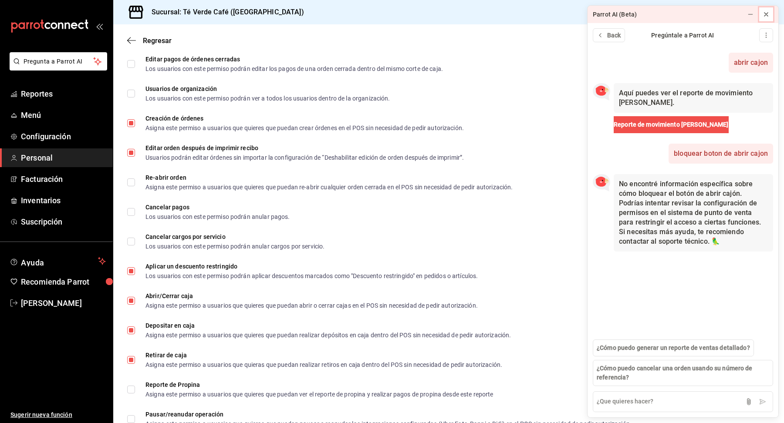
click at [765, 14] on icon at bounding box center [765, 14] width 3 height 3
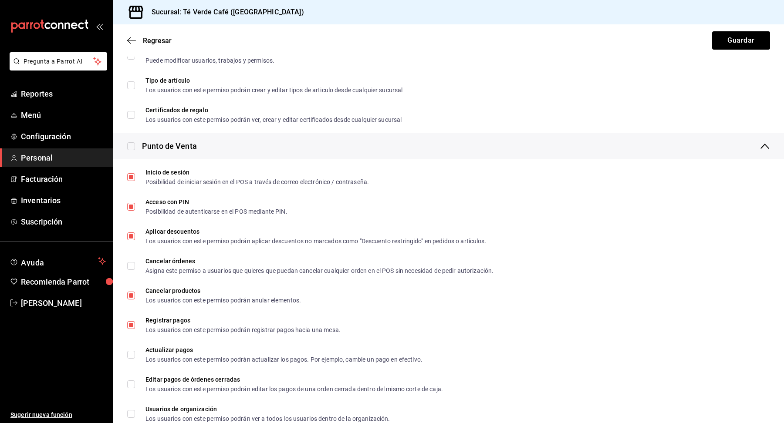
scroll to position [280, 0]
click at [752, 42] on button "Guardar" at bounding box center [741, 40] width 58 height 18
